Goal: Task Accomplishment & Management: Manage account settings

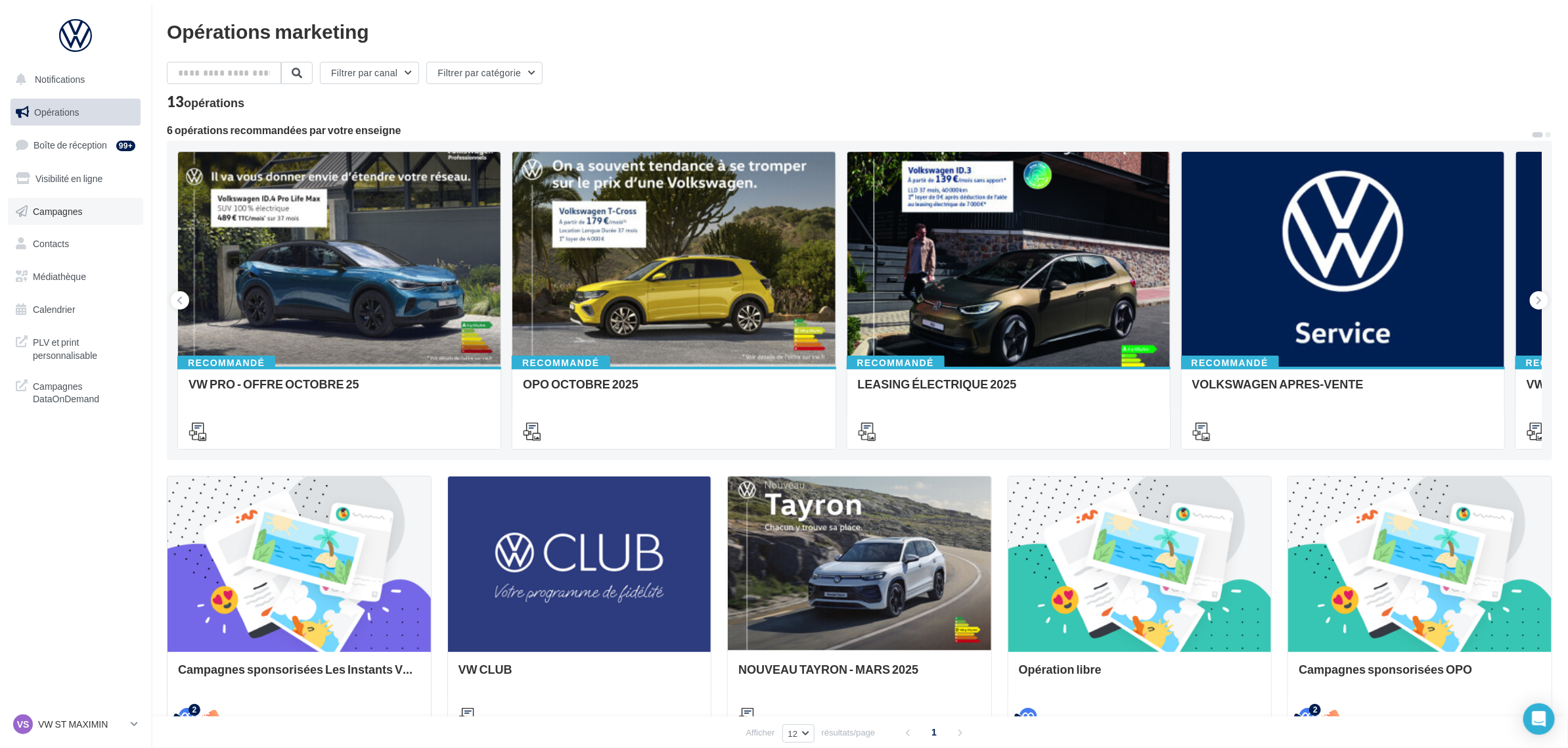
click at [64, 214] on span "Campagnes" at bounding box center [58, 210] width 50 height 12
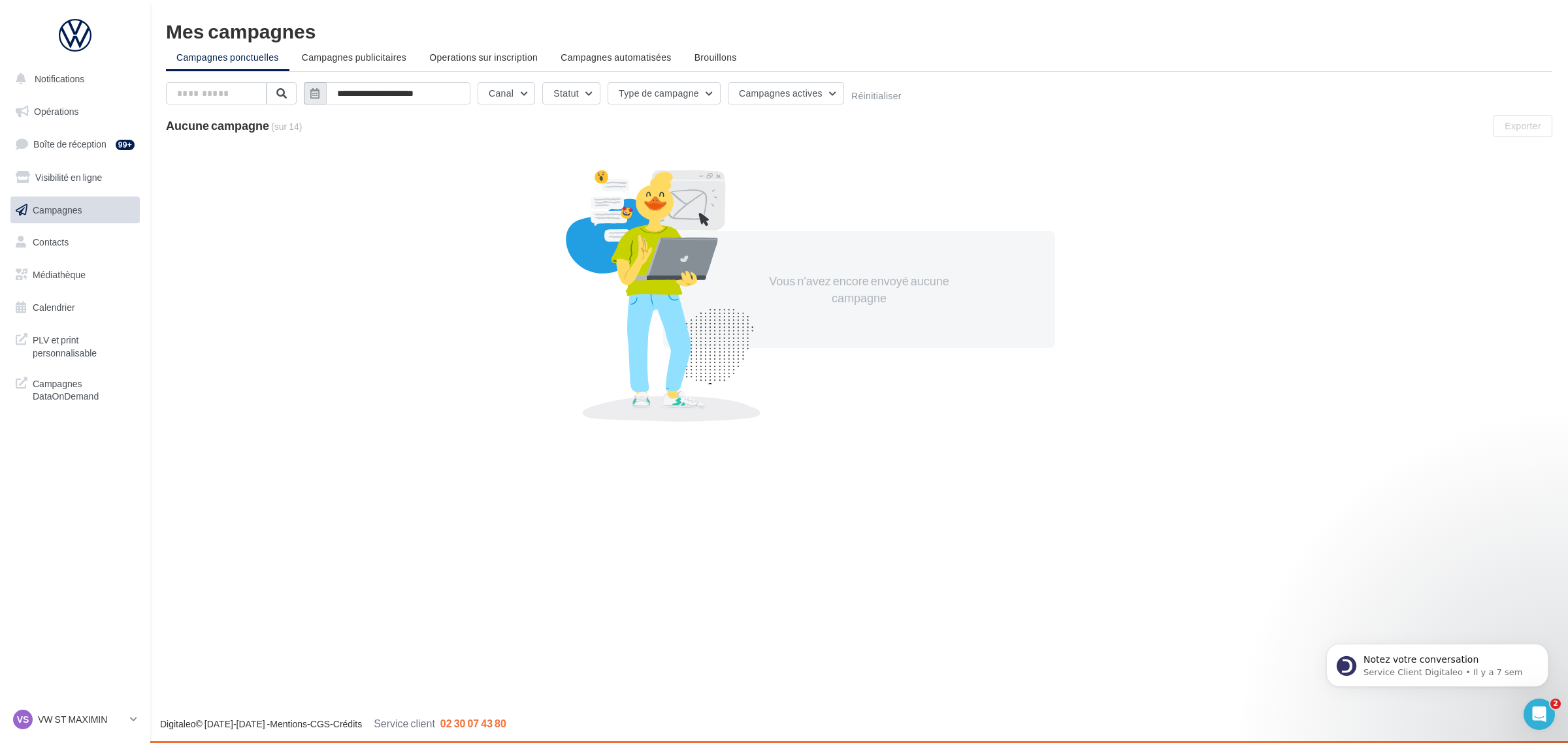
click at [318, 93] on icon "button" at bounding box center [315, 93] width 9 height 11
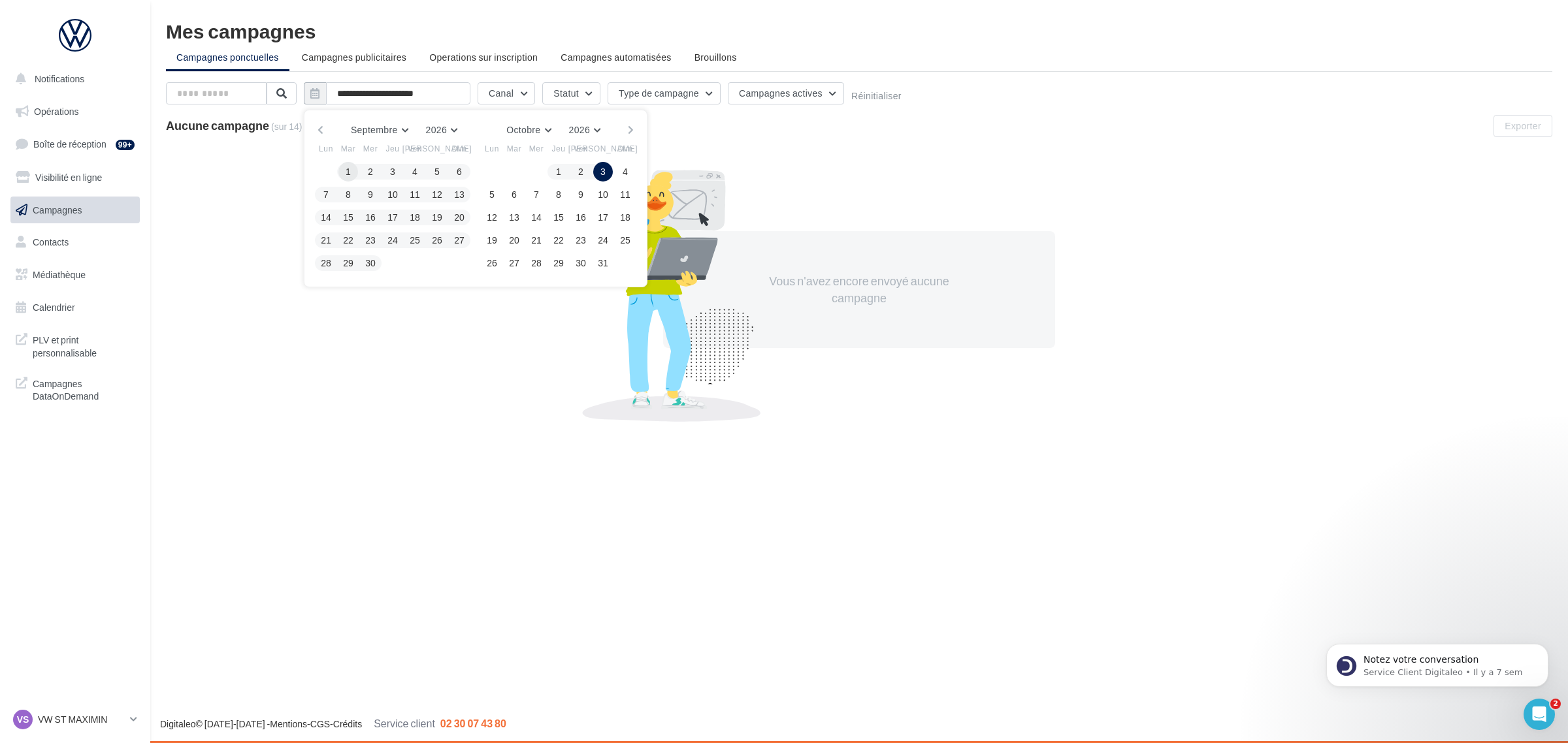
click at [355, 173] on button "1" at bounding box center [348, 172] width 19 height 19
click at [376, 265] on button "30" at bounding box center [370, 263] width 19 height 19
type input "**********"
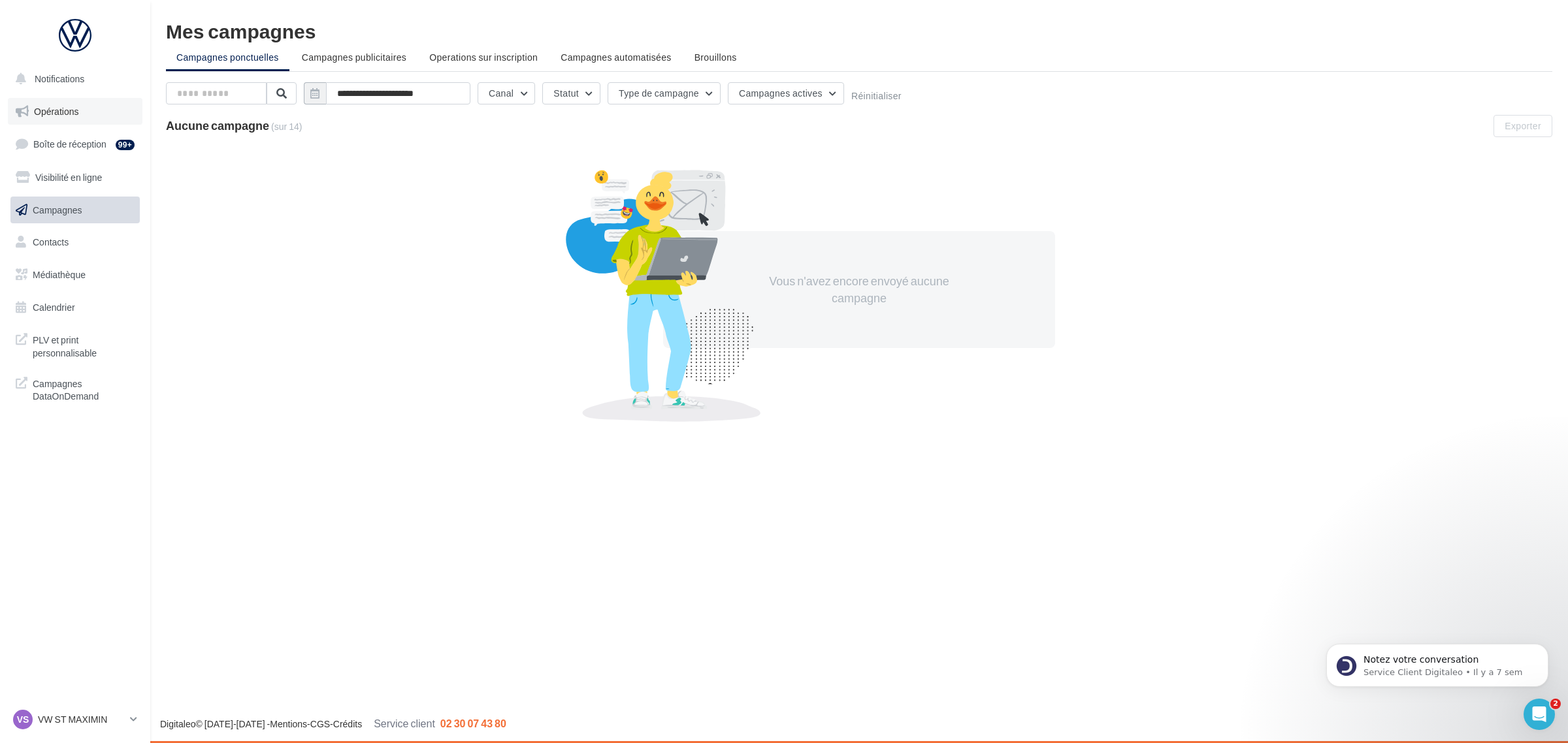
click at [89, 115] on link "Opérations" at bounding box center [75, 111] width 135 height 27
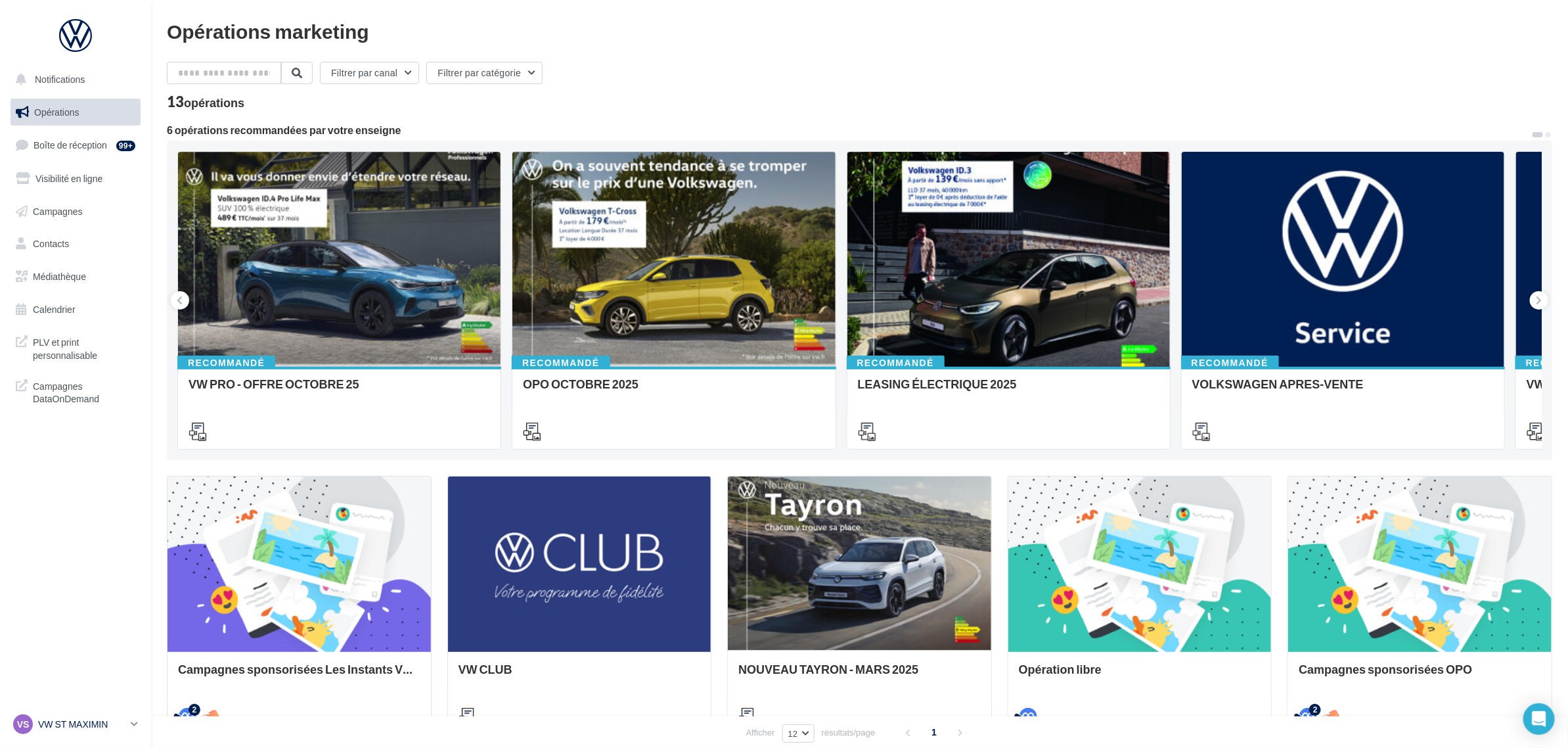
click at [59, 724] on p "VW ST MAXIMIN" at bounding box center [82, 724] width 88 height 13
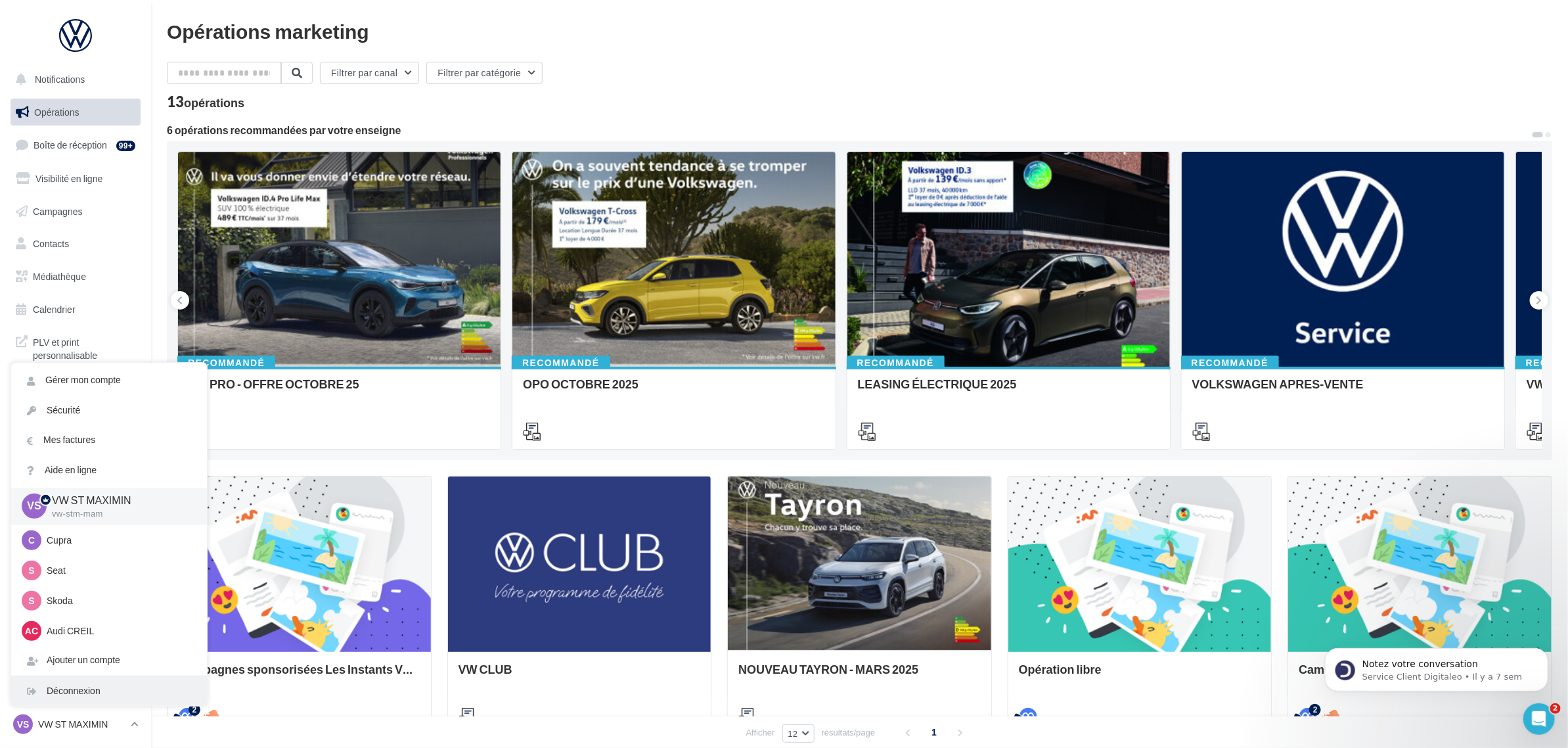
click at [79, 685] on div "Déconnexion" at bounding box center [109, 690] width 196 height 29
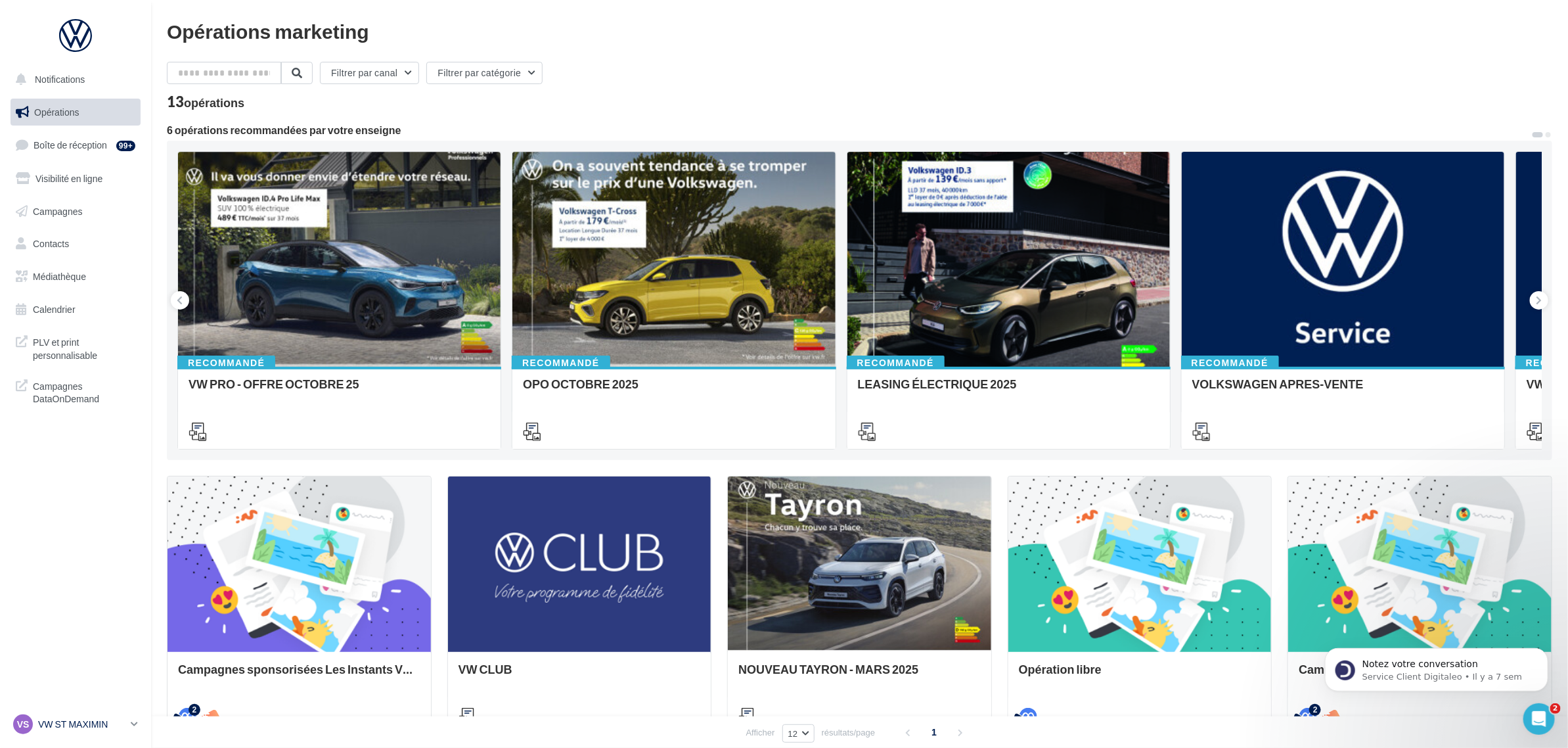
click at [50, 725] on p "VW ST MAXIMIN" at bounding box center [82, 724] width 88 height 13
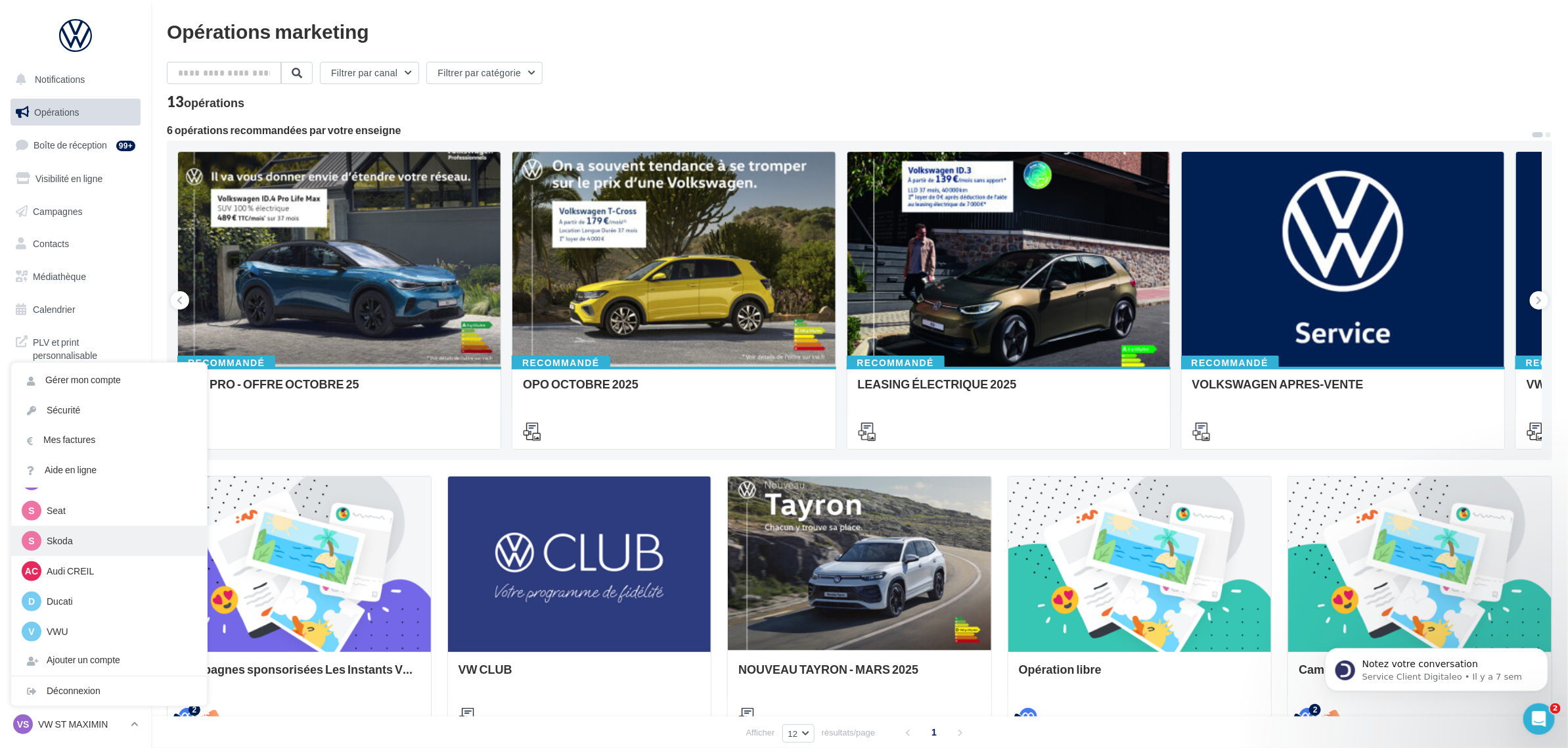
scroll to position [60, 0]
click at [67, 690] on div "Déconnexion" at bounding box center [109, 690] width 196 height 29
